Goal: Task Accomplishment & Management: Use online tool/utility

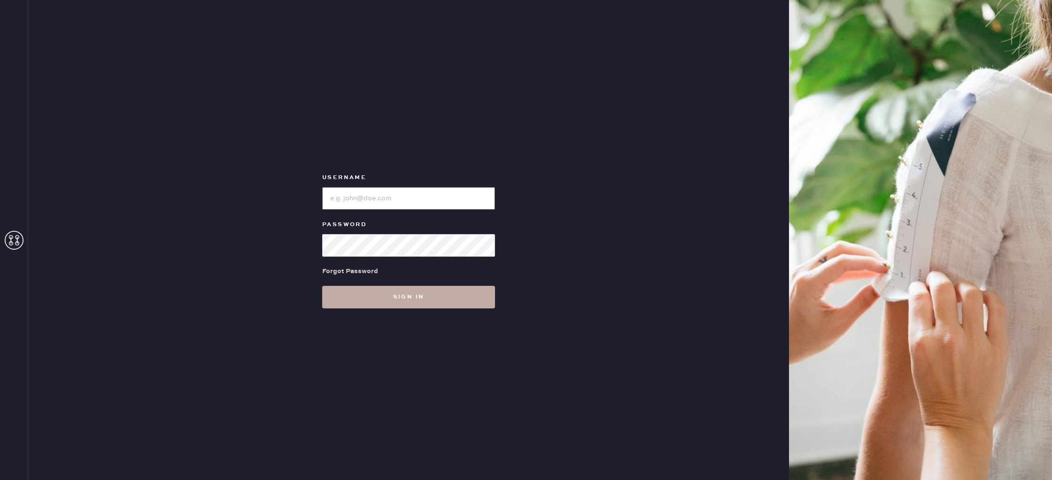
type input "reformationhydepark"
click at [361, 286] on button "Sign in" at bounding box center [408, 297] width 173 height 23
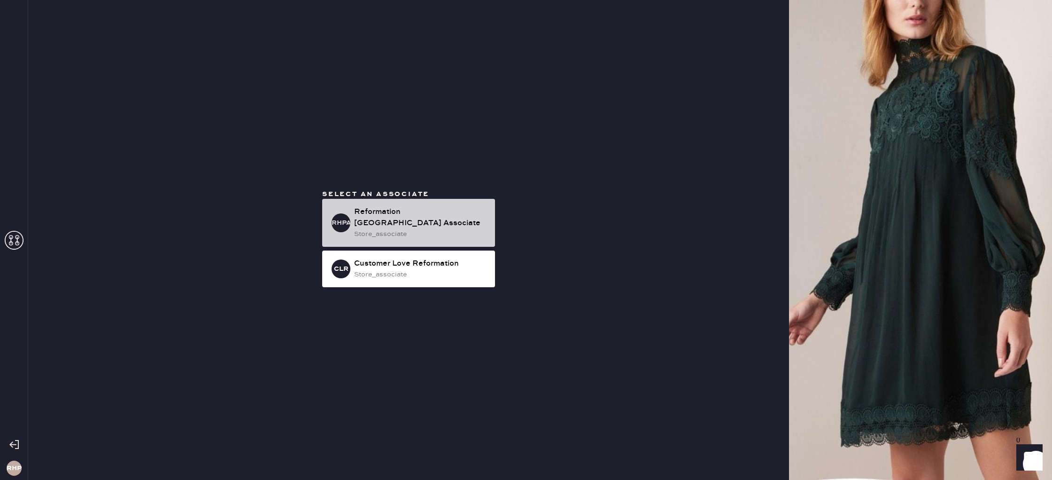
click at [374, 230] on div "store_associate" at bounding box center [420, 234] width 133 height 10
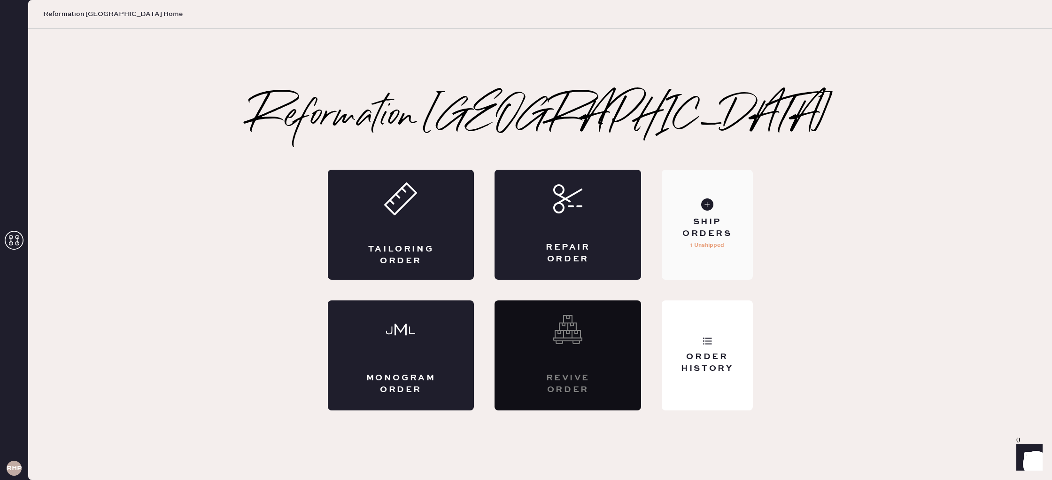
click at [719, 235] on div "Ship Orders" at bounding box center [707, 227] width 76 height 23
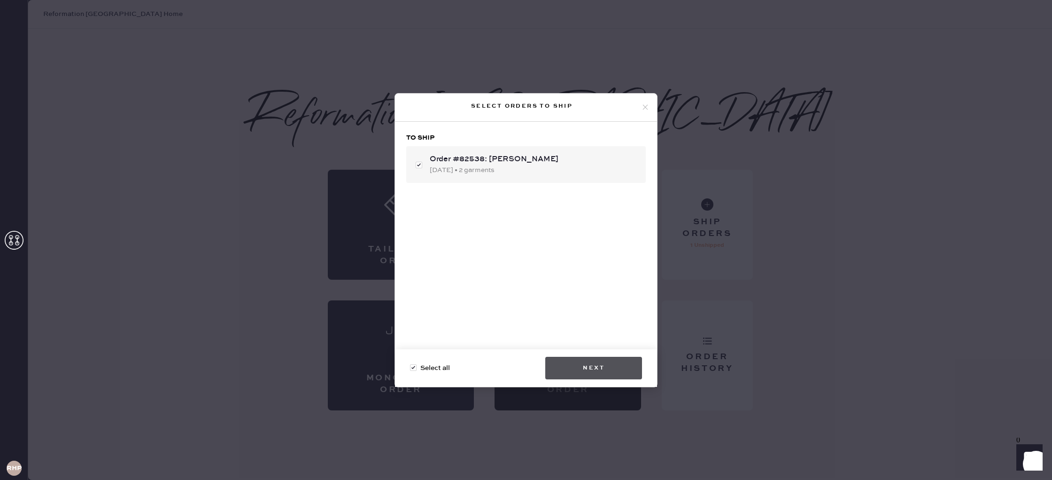
click at [595, 367] on button "Next" at bounding box center [593, 368] width 97 height 23
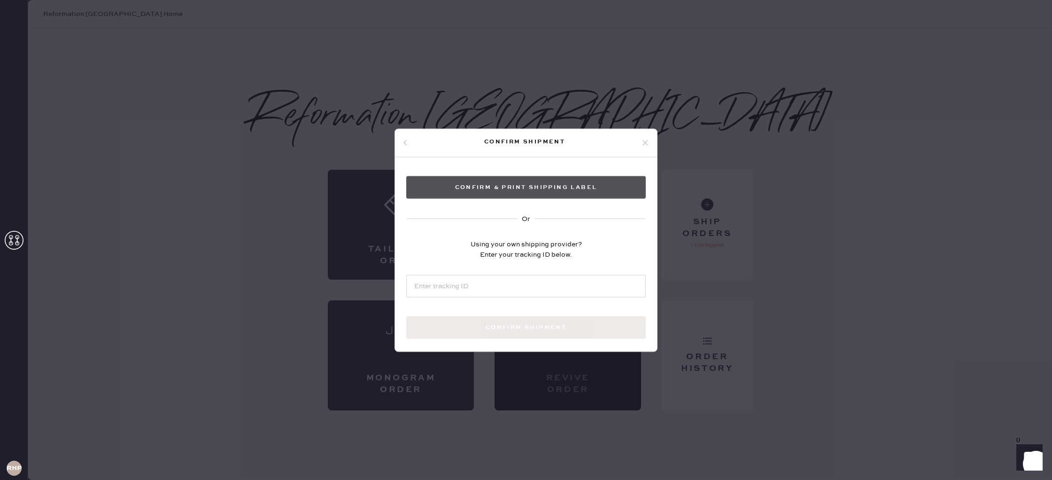
click at [534, 183] on button "Confirm & Print shipping label" at bounding box center [526, 187] width 240 height 23
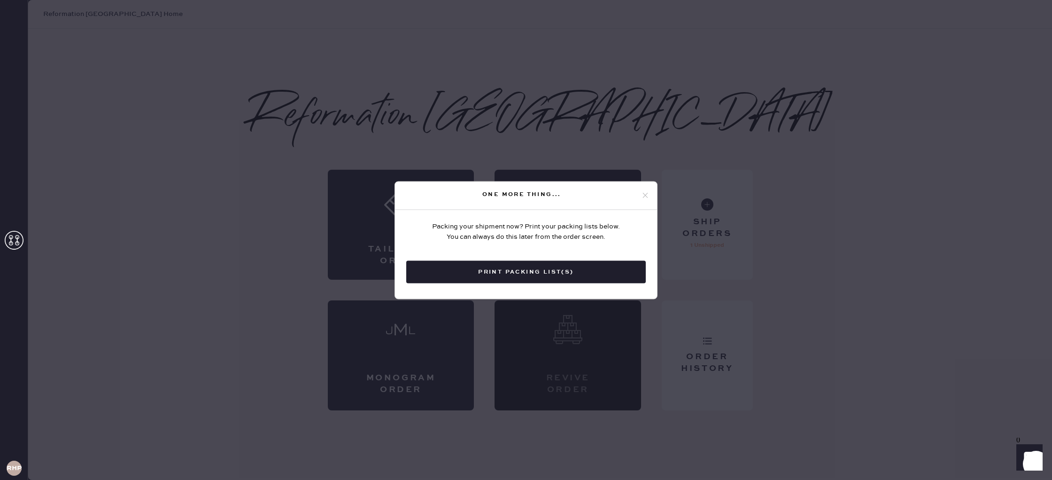
click at [526, 272] on button "Print Packing List(s)" at bounding box center [526, 271] width 240 height 23
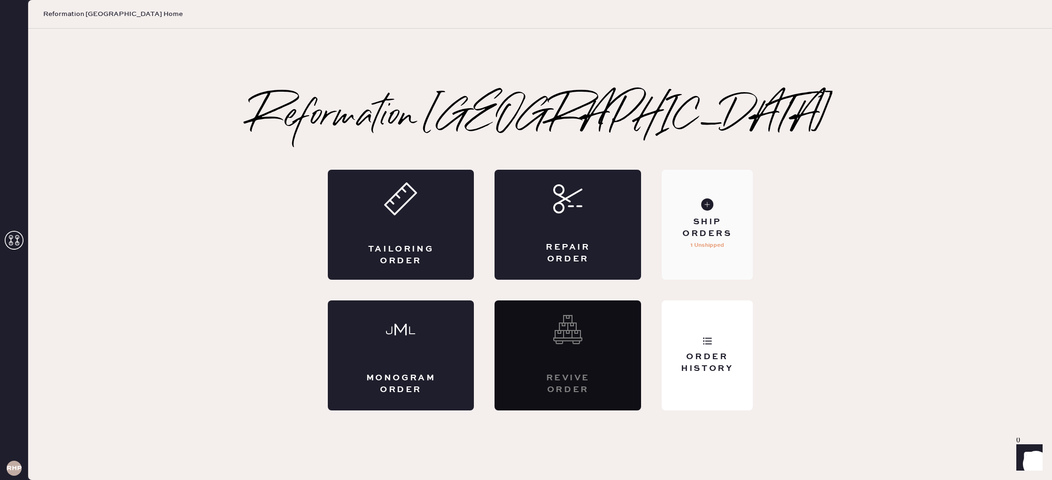
click at [705, 226] on div "Ship Orders" at bounding box center [707, 227] width 76 height 23
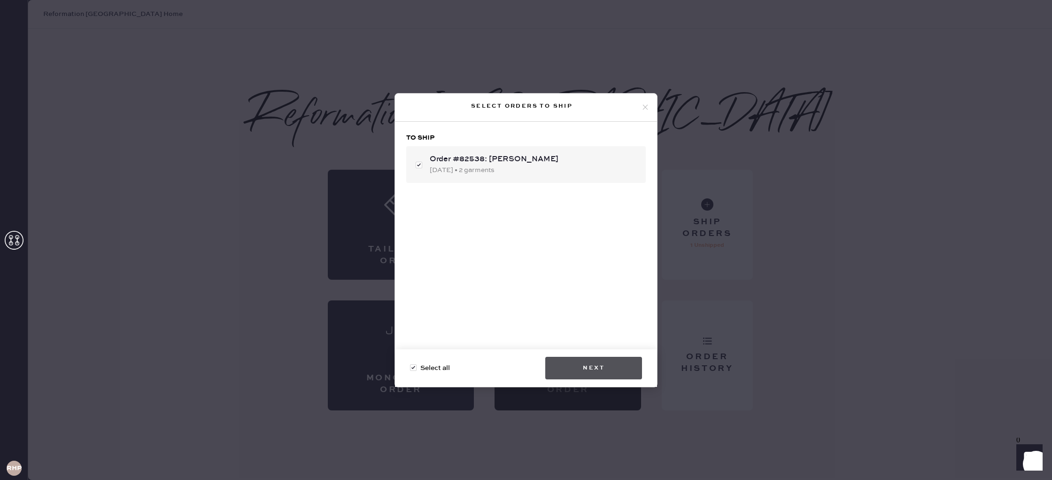
click at [582, 364] on button "Next" at bounding box center [593, 368] width 97 height 23
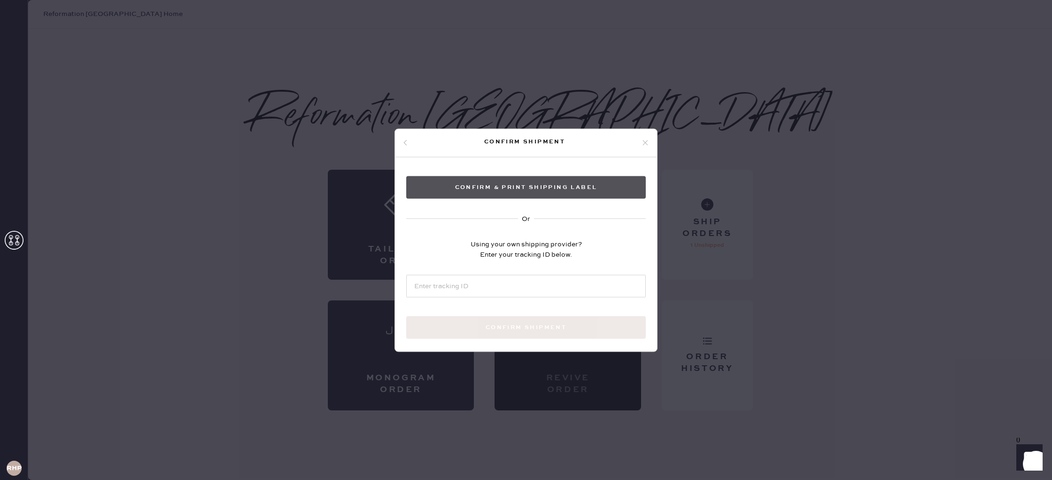
click at [566, 188] on button "Confirm & Print shipping label" at bounding box center [526, 187] width 240 height 23
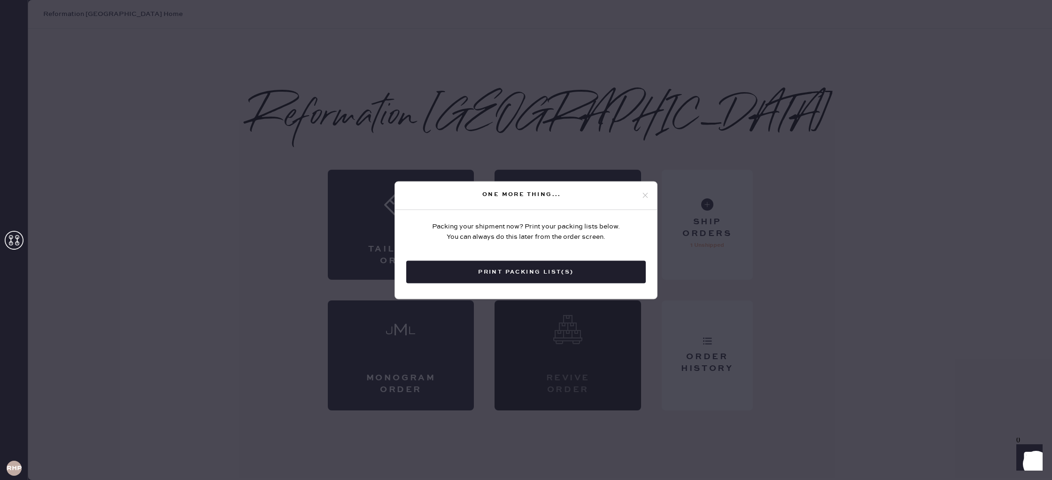
click at [646, 194] on icon at bounding box center [645, 195] width 8 height 8
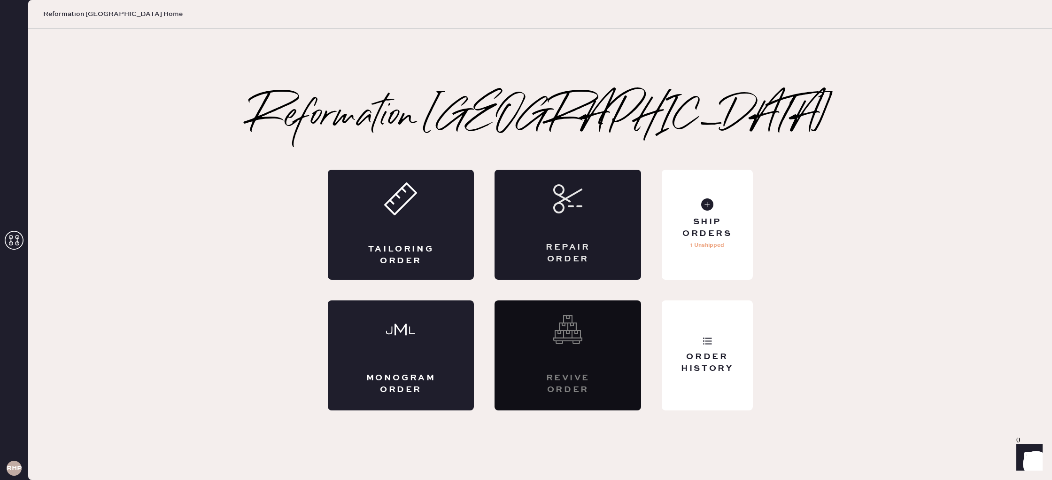
click at [575, 222] on div "Repair Order" at bounding box center [568, 225] width 147 height 110
click at [424, 221] on div "Tailoring Order" at bounding box center [401, 225] width 147 height 110
click at [727, 356] on div "Order History" at bounding box center [707, 362] width 76 height 23
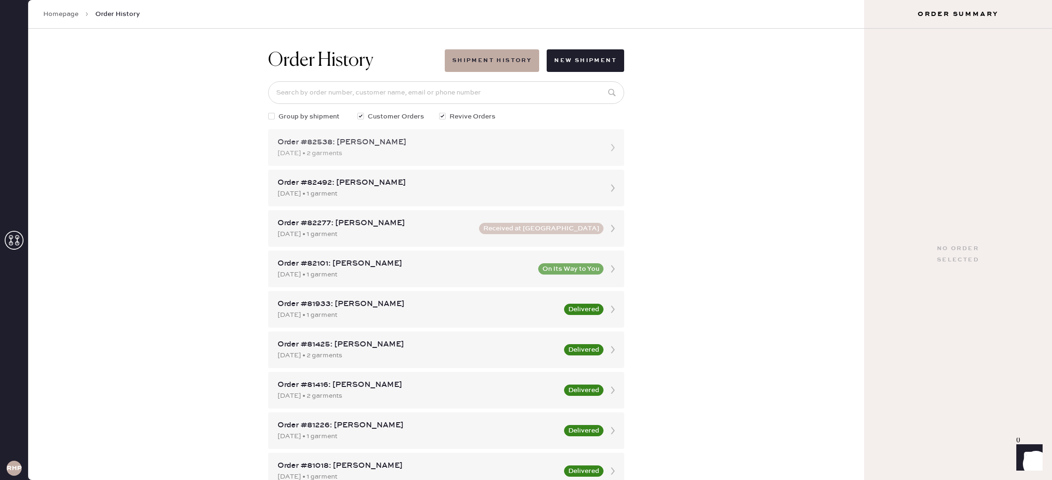
click at [396, 153] on div "[DATE] • 2 garments" at bounding box center [438, 153] width 320 height 10
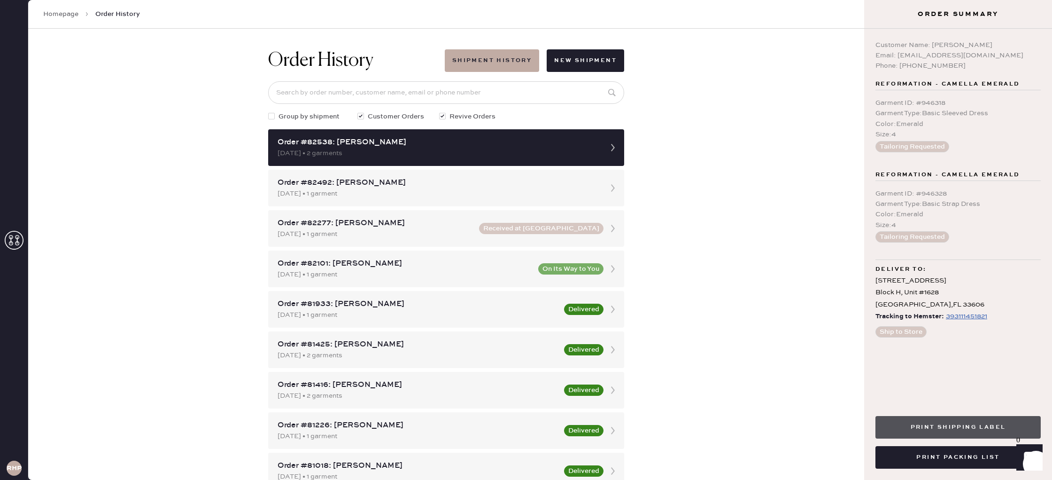
click at [946, 427] on button "Print Shipping Label" at bounding box center [958, 427] width 165 height 23
